Goal: Information Seeking & Learning: Learn about a topic

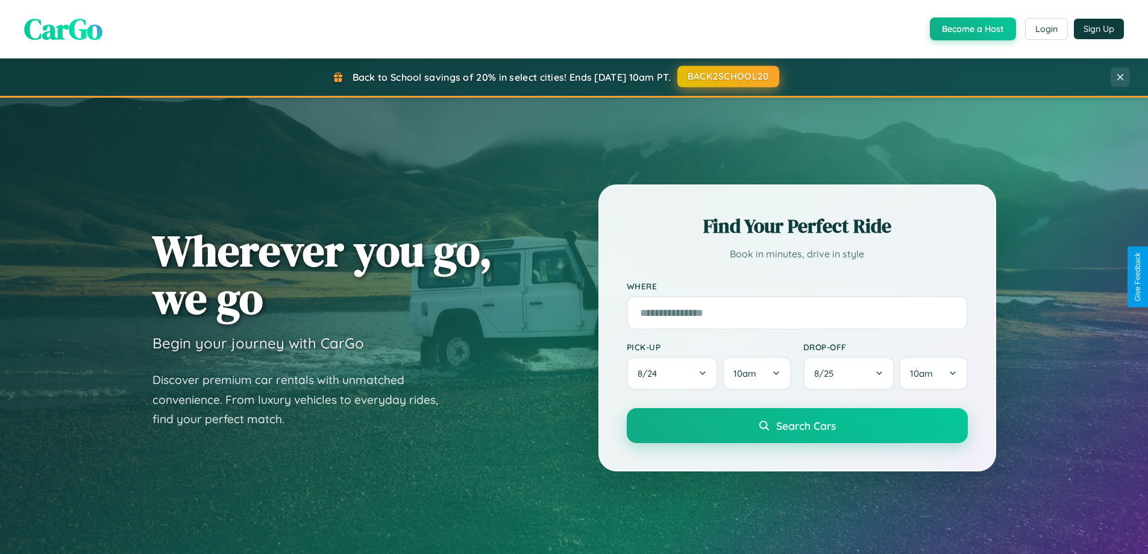
click at [727, 77] on button "BACK2SCHOOL20" at bounding box center [728, 77] width 102 height 22
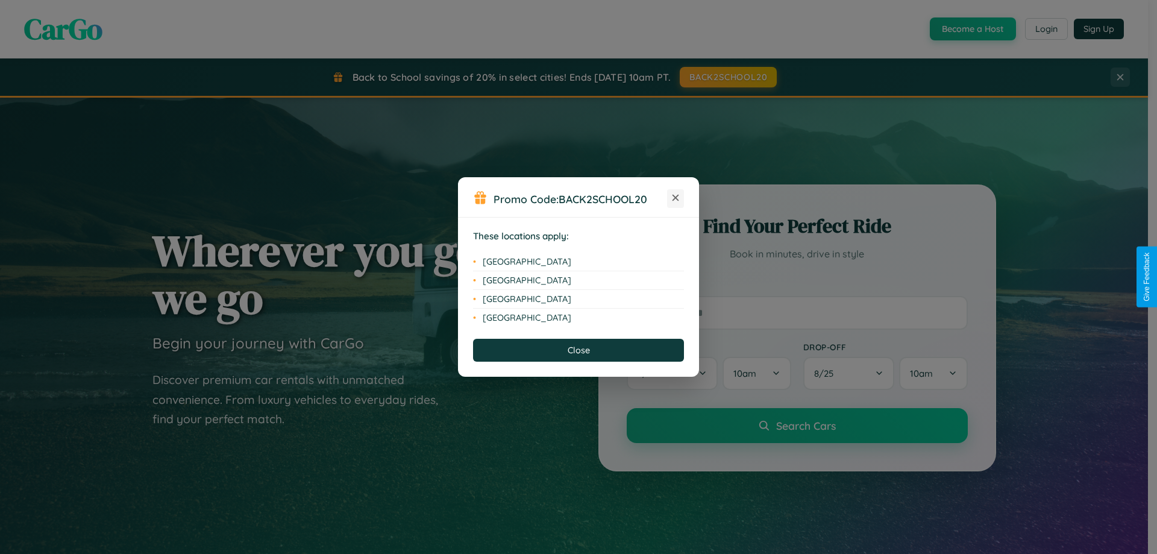
click at [676, 198] on icon at bounding box center [676, 198] width 7 height 7
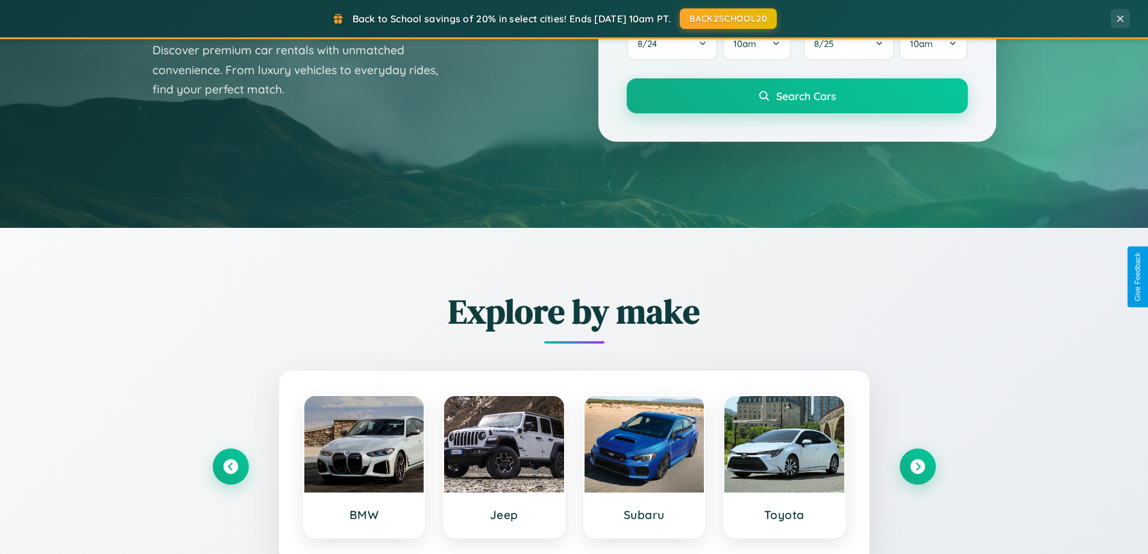
scroll to position [2319, 0]
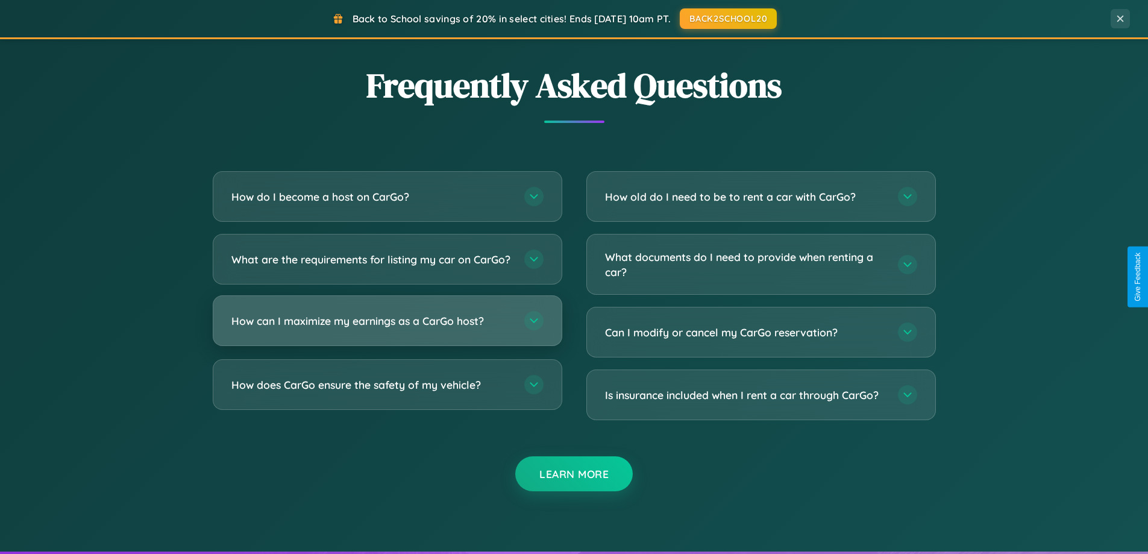
click at [387, 328] on h3 "How can I maximize my earnings as a CarGo host?" at bounding box center [371, 320] width 281 height 15
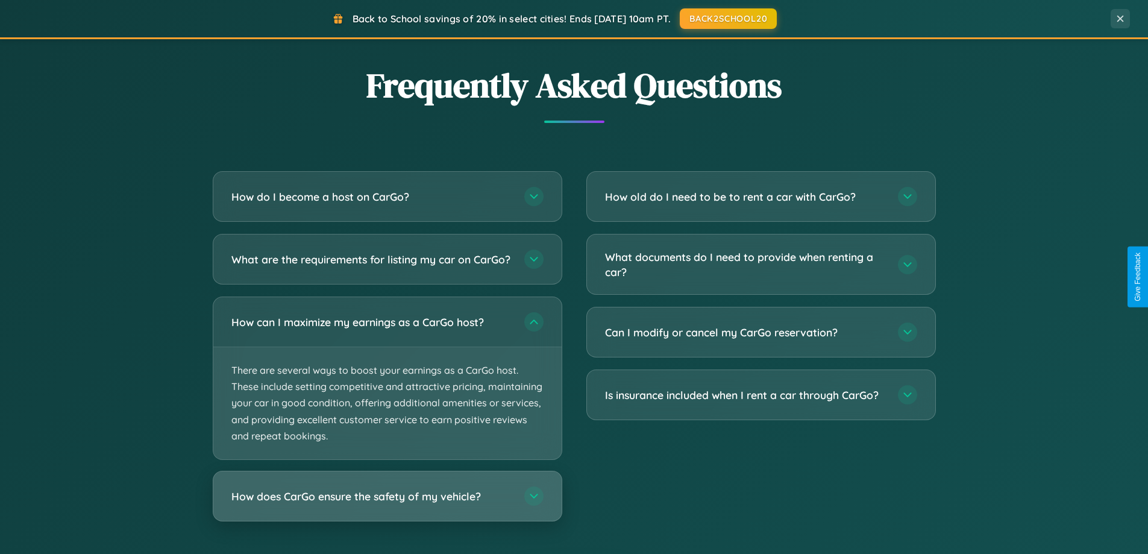
click at [387, 504] on h3 "How does CarGo ensure the safety of my vehicle?" at bounding box center [371, 496] width 281 height 15
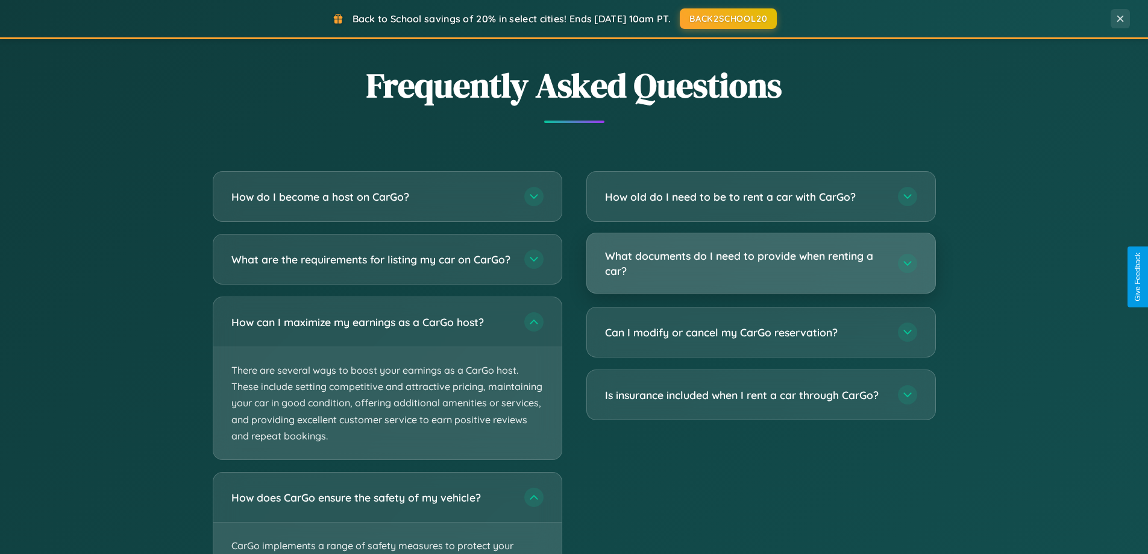
click at [761, 263] on h3 "What documents do I need to provide when renting a car?" at bounding box center [745, 263] width 281 height 30
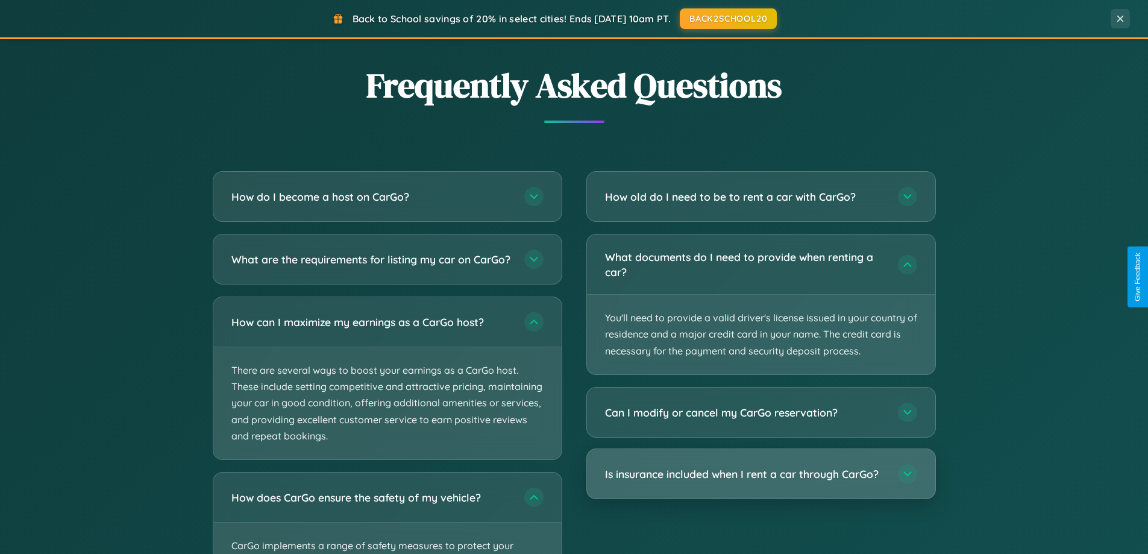
click at [761, 474] on h3 "Is insurance included when I rent a car through CarGo?" at bounding box center [745, 473] width 281 height 15
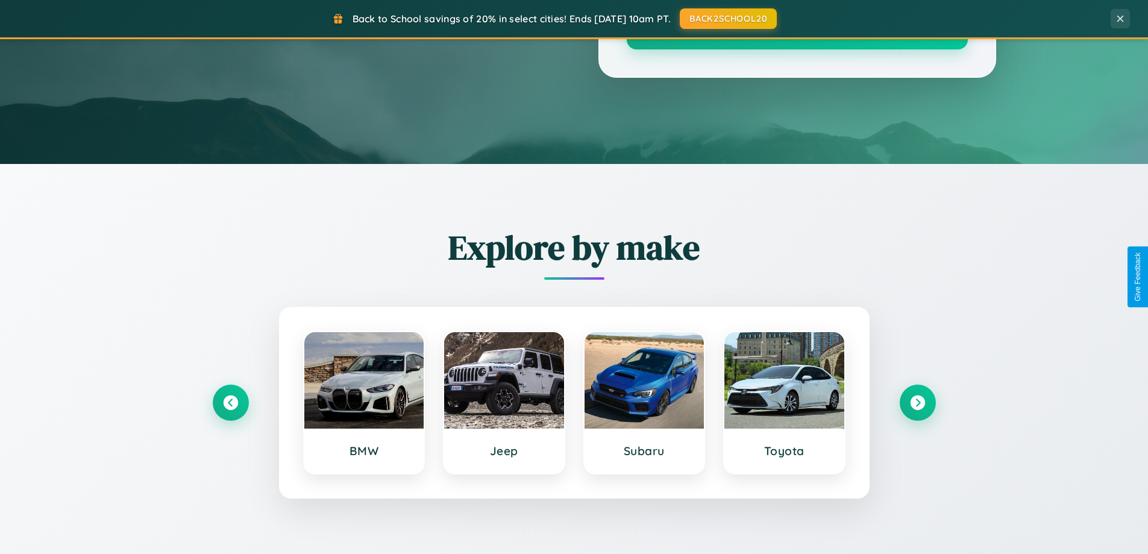
scroll to position [0, 0]
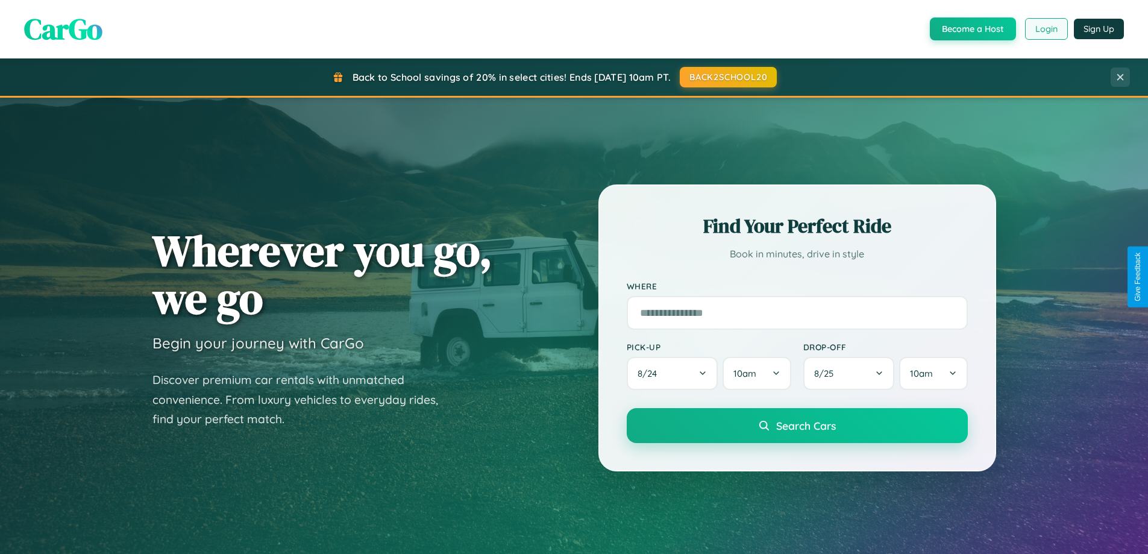
click at [1046, 29] on button "Login" at bounding box center [1046, 29] width 43 height 22
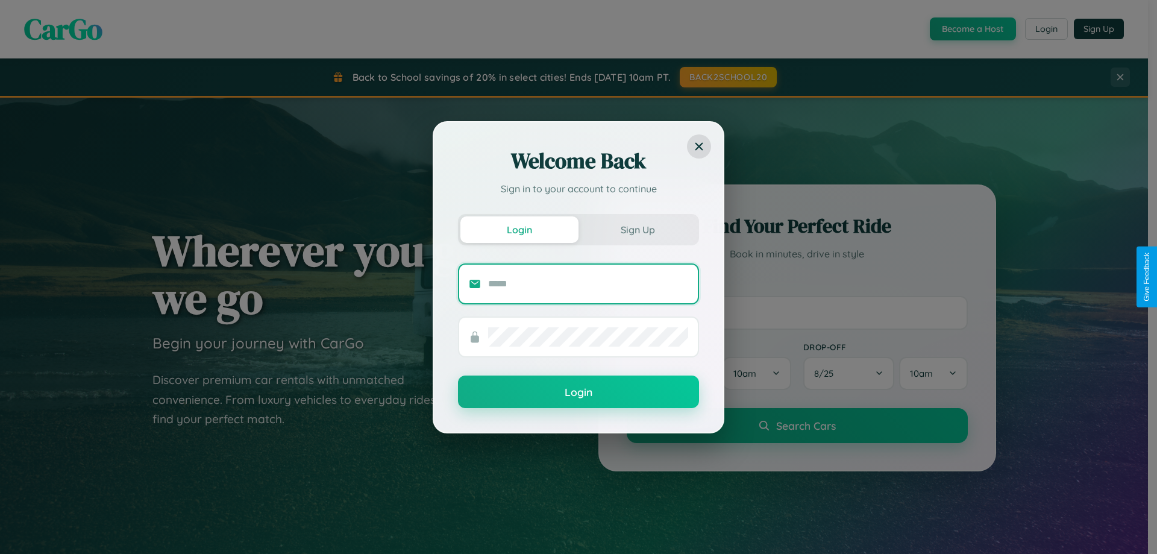
click at [588, 283] on input "text" at bounding box center [588, 283] width 200 height 19
type input "**********"
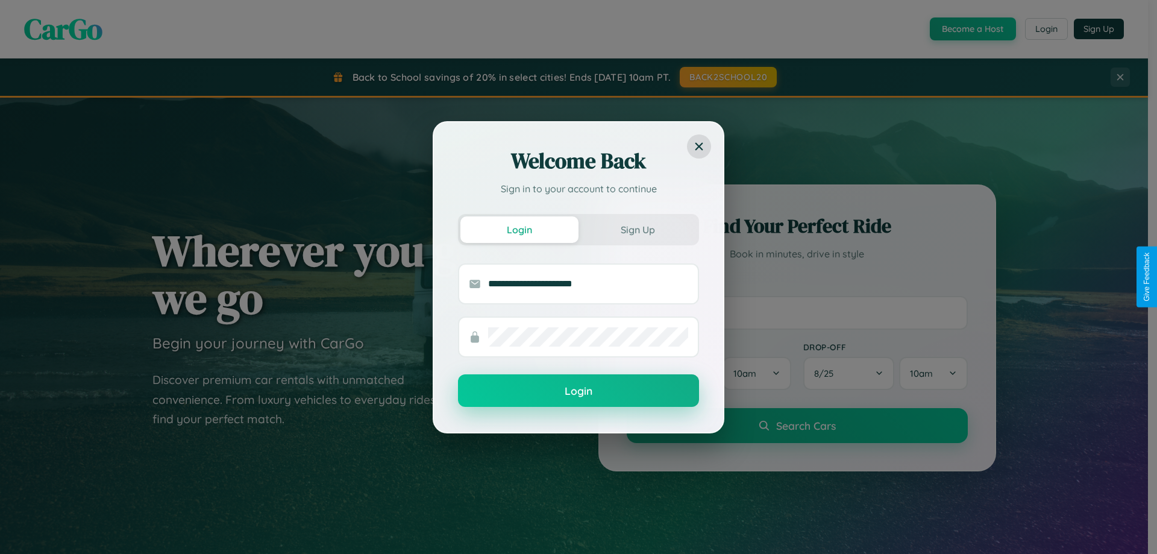
click at [579, 391] on button "Login" at bounding box center [578, 390] width 241 height 33
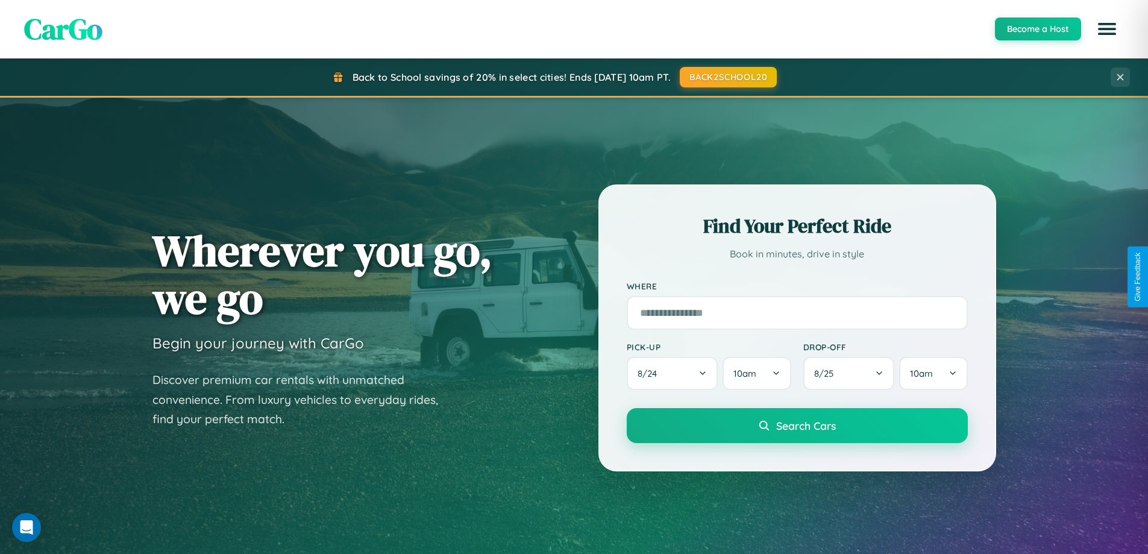
scroll to position [36, 0]
